Goal: Task Accomplishment & Management: Manage account settings

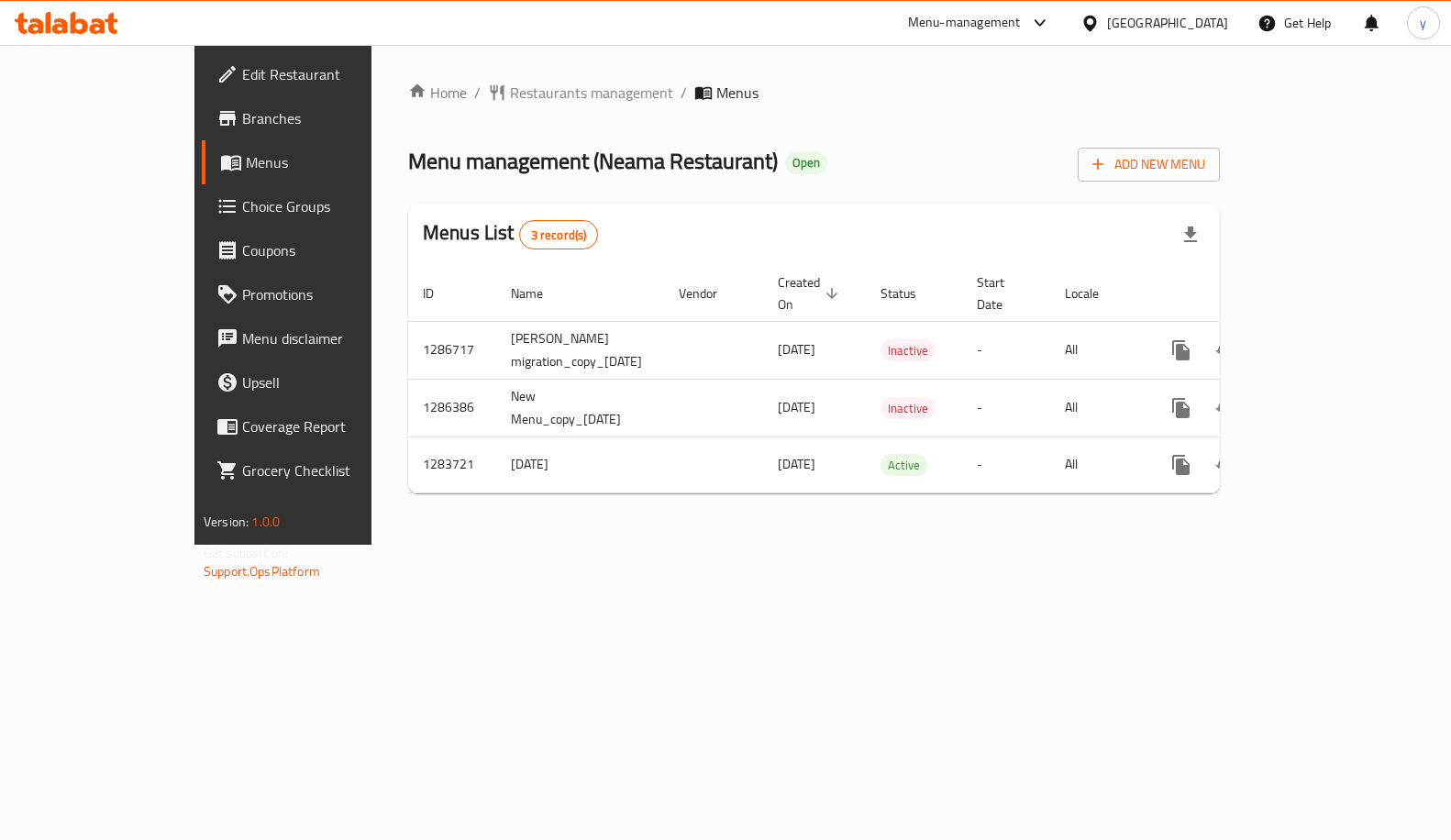
click at [242, 210] on span "Choice Groups" at bounding box center [331, 206] width 179 height 22
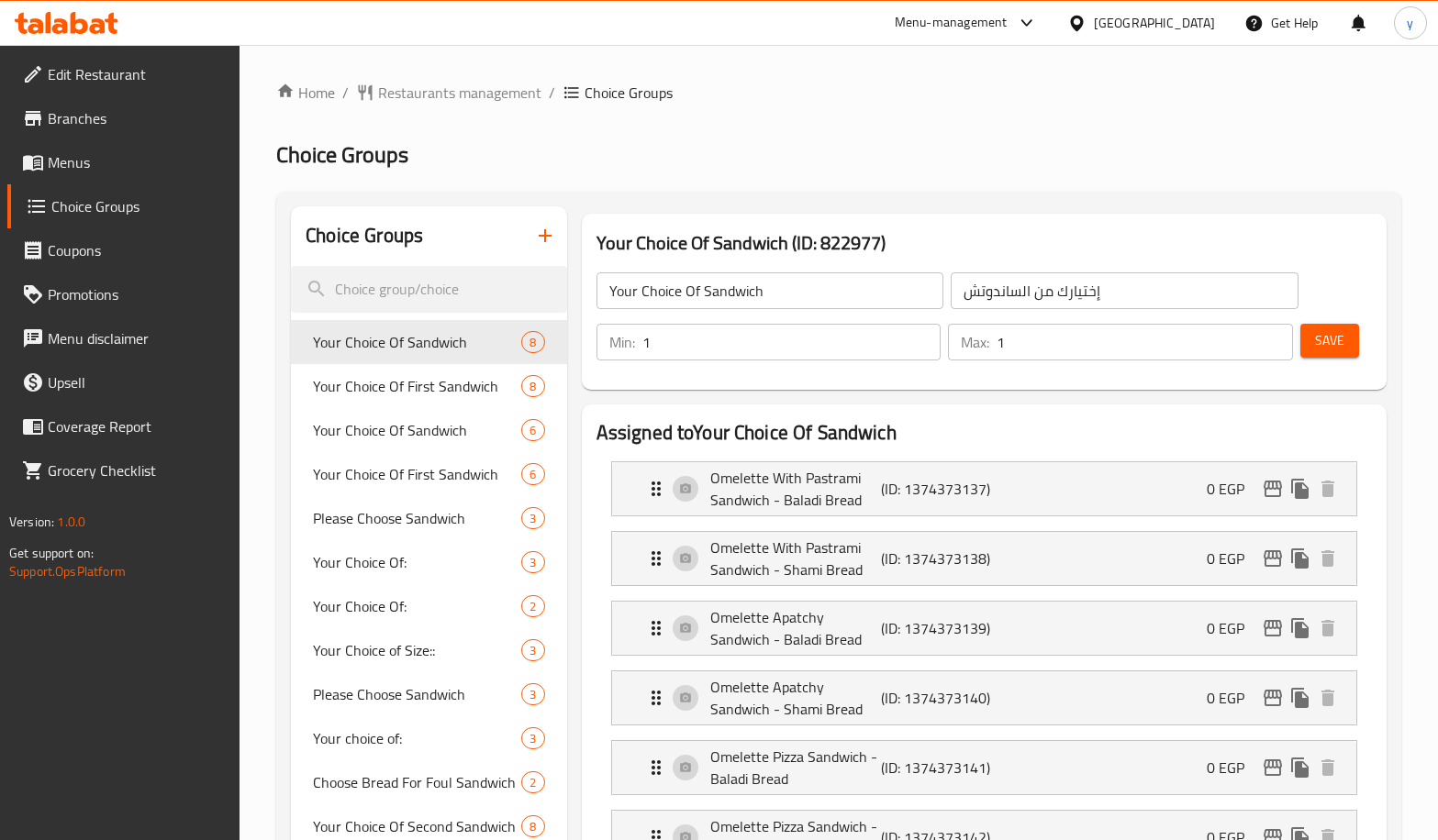
click at [117, 176] on link "Menus" at bounding box center [124, 162] width 233 height 44
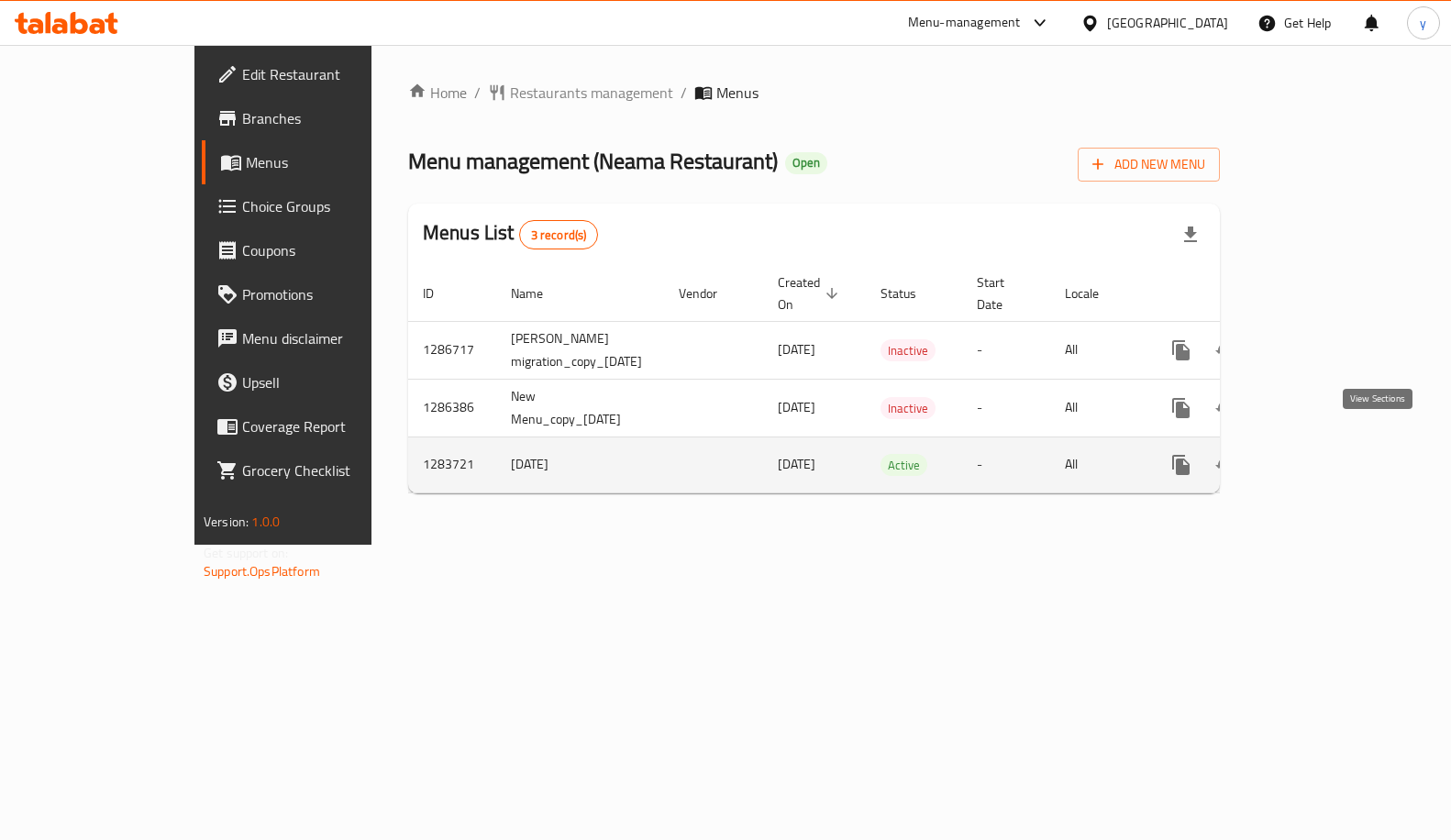
click at [1335, 443] on link "enhanced table" at bounding box center [1313, 465] width 44 height 44
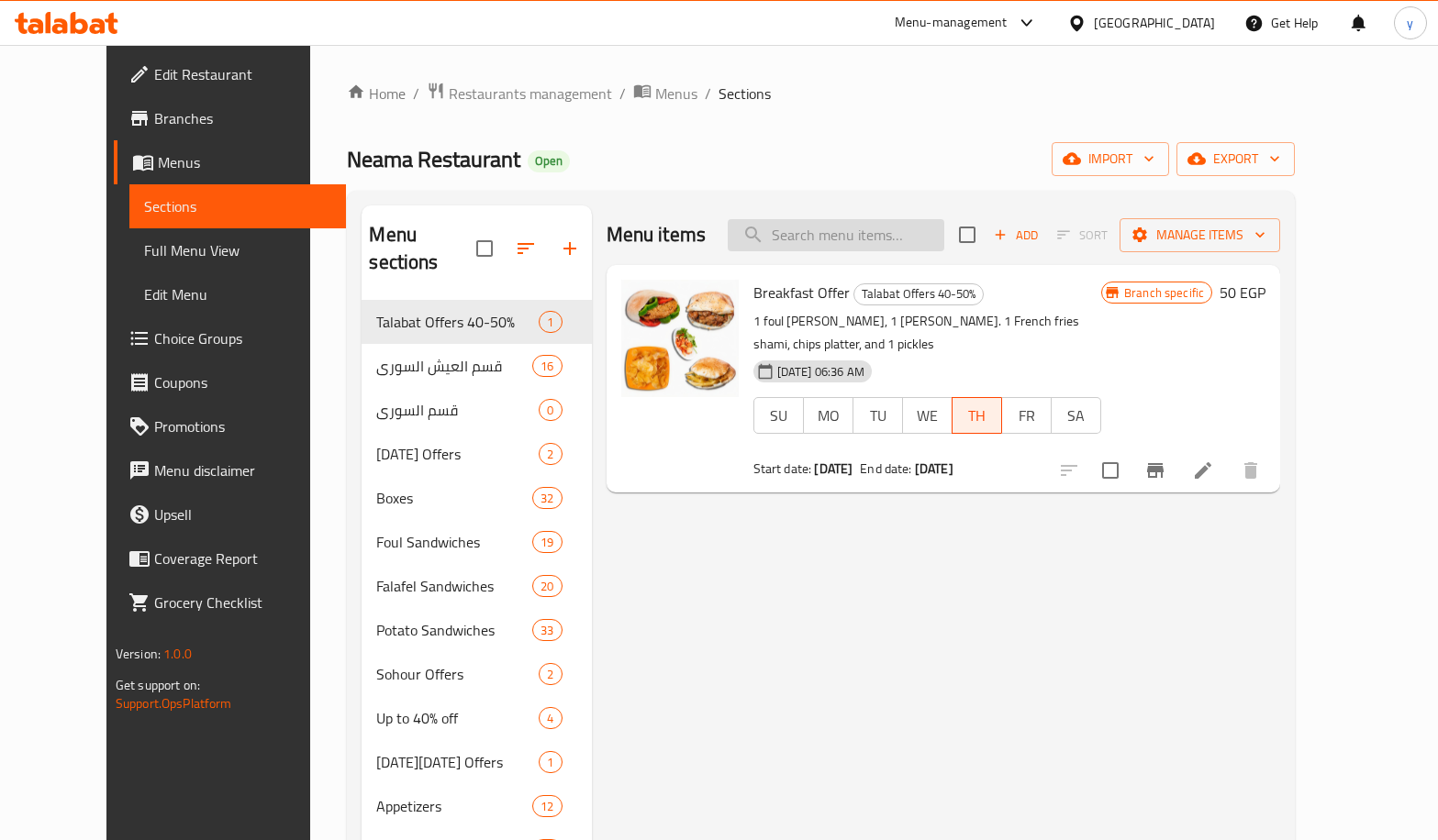
click at [859, 223] on input "search" at bounding box center [836, 235] width 216 height 32
paste input "[PERSON_NAME]"
type input "[PERSON_NAME]"
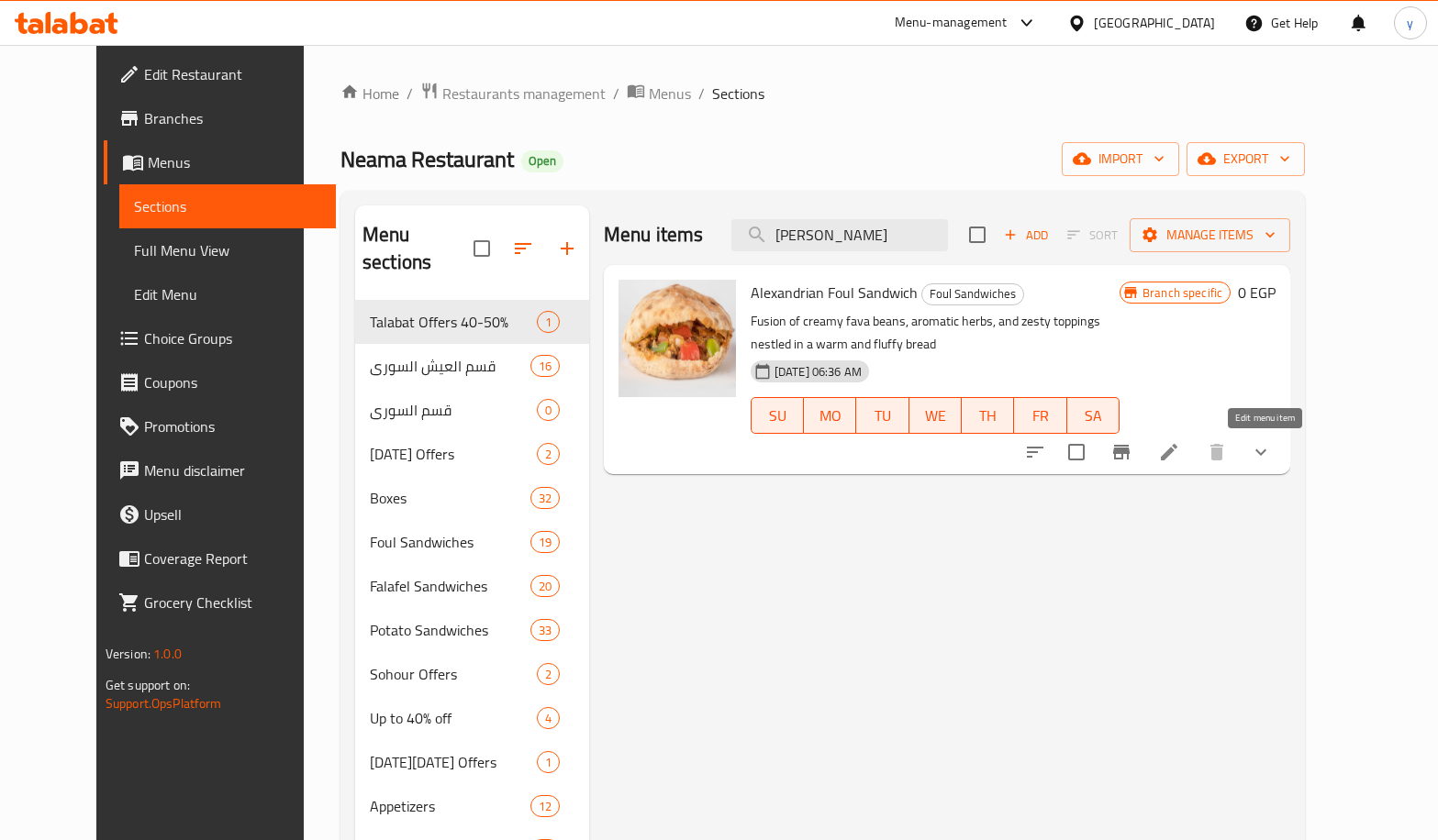
click at [1180, 458] on icon at bounding box center [1169, 452] width 22 height 22
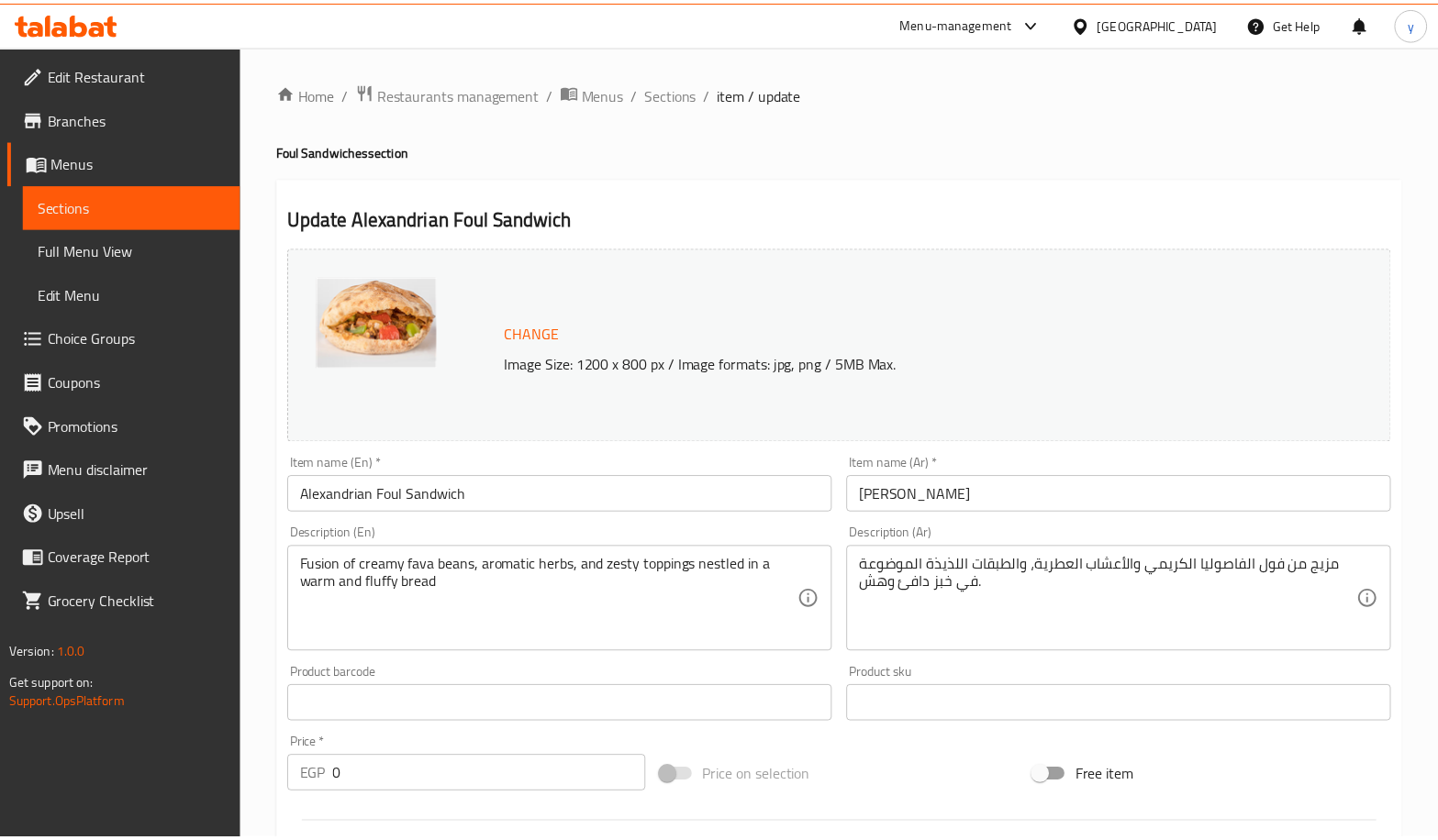
scroll to position [577, 0]
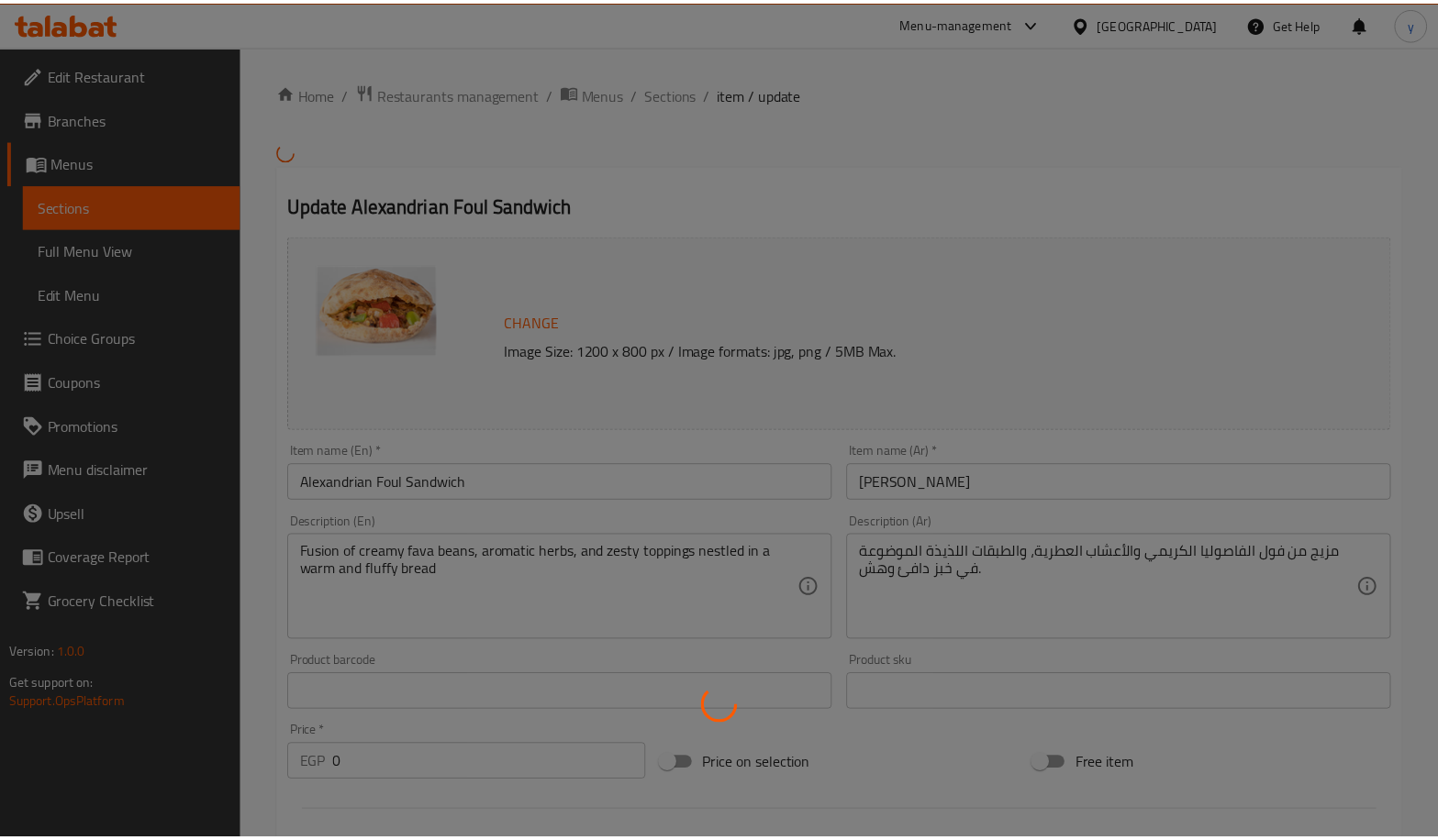
scroll to position [573, 0]
